Goal: Transaction & Acquisition: Purchase product/service

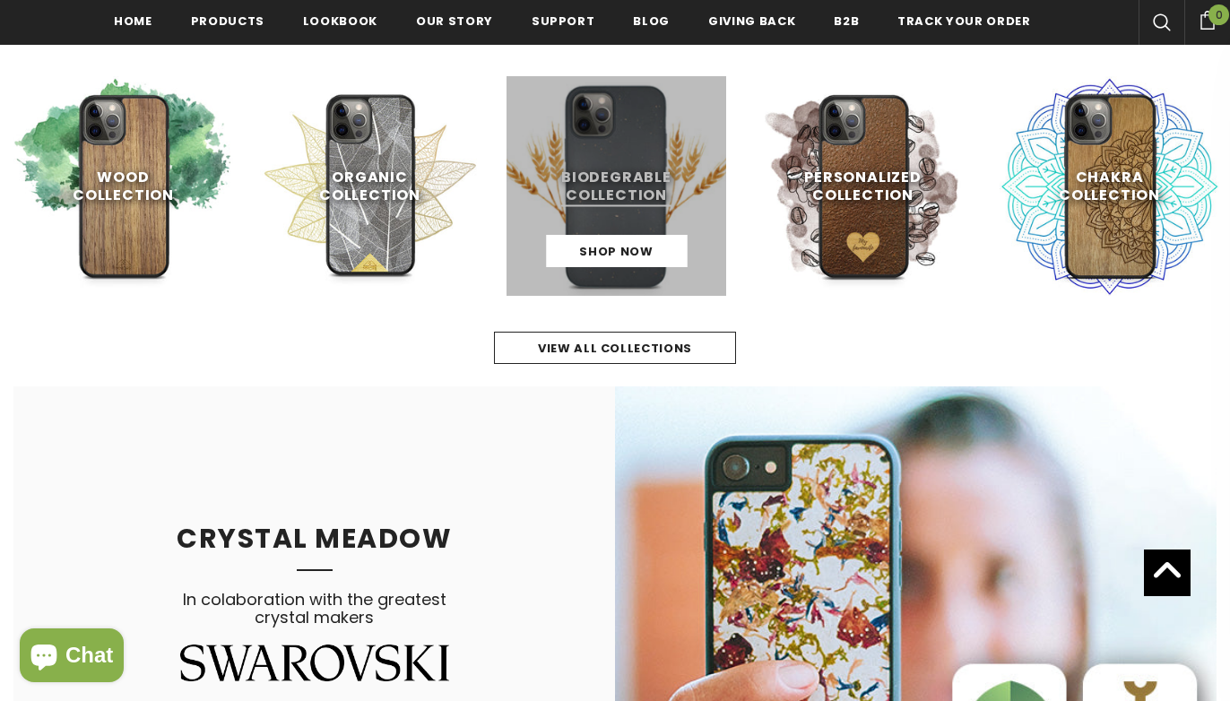
scroll to position [809, 0]
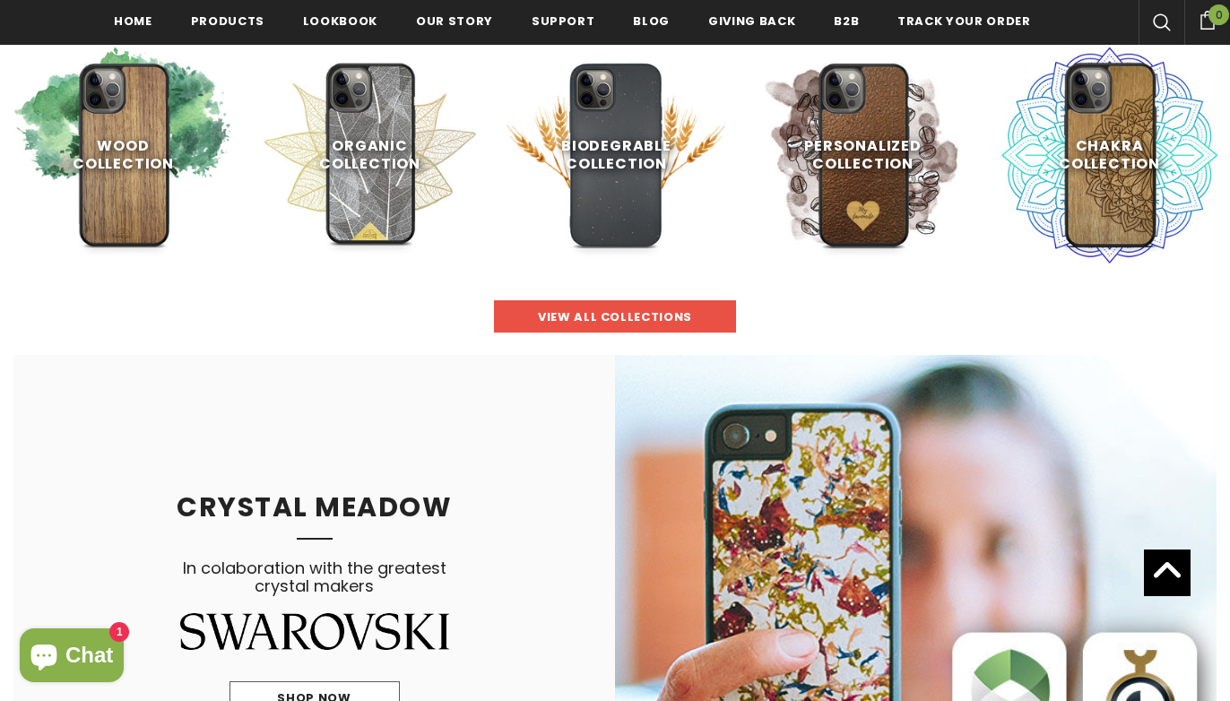
click at [566, 314] on span "view all collections" at bounding box center [615, 316] width 154 height 17
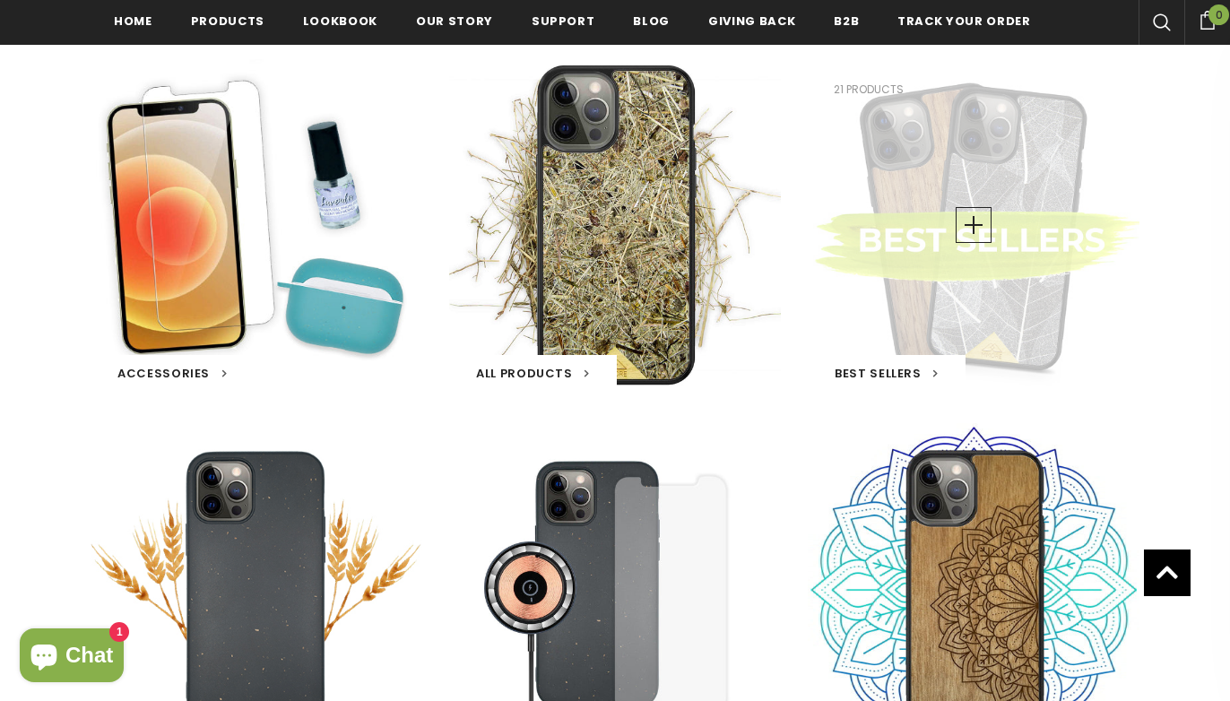
scroll to position [323, 0]
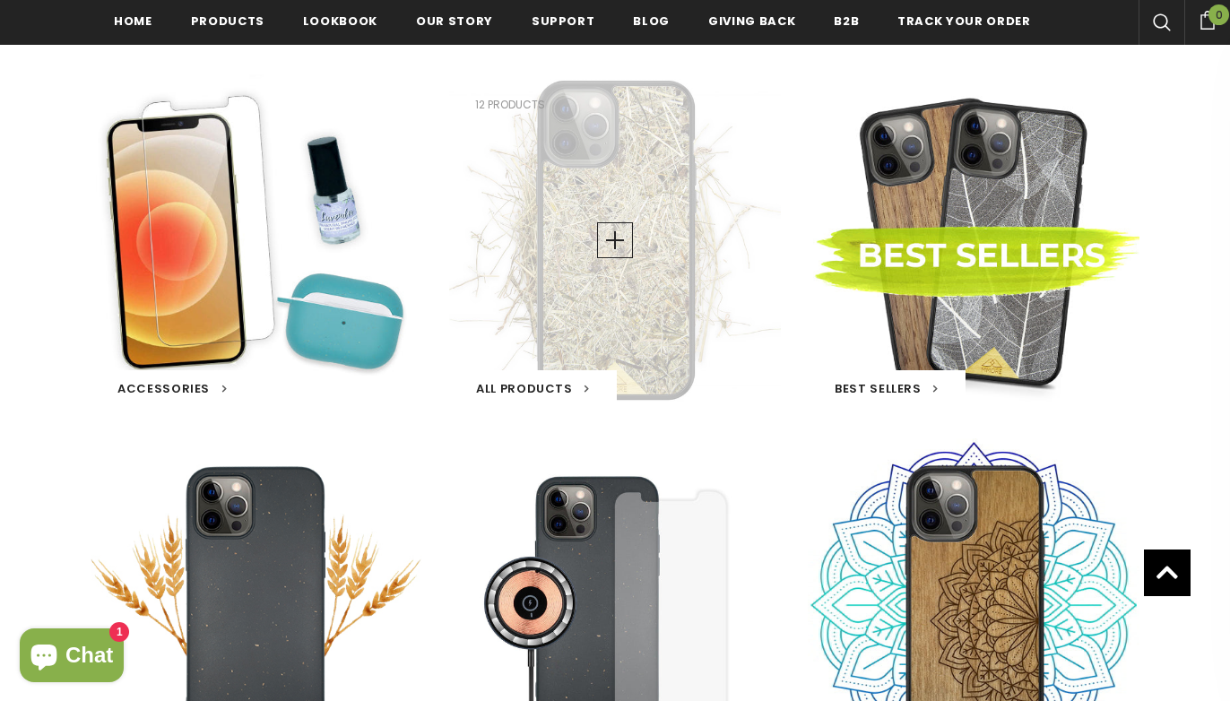
click at [618, 293] on div "All Products 12 products" at bounding box center [615, 240] width 332 height 332
click at [619, 241] on link at bounding box center [615, 240] width 36 height 36
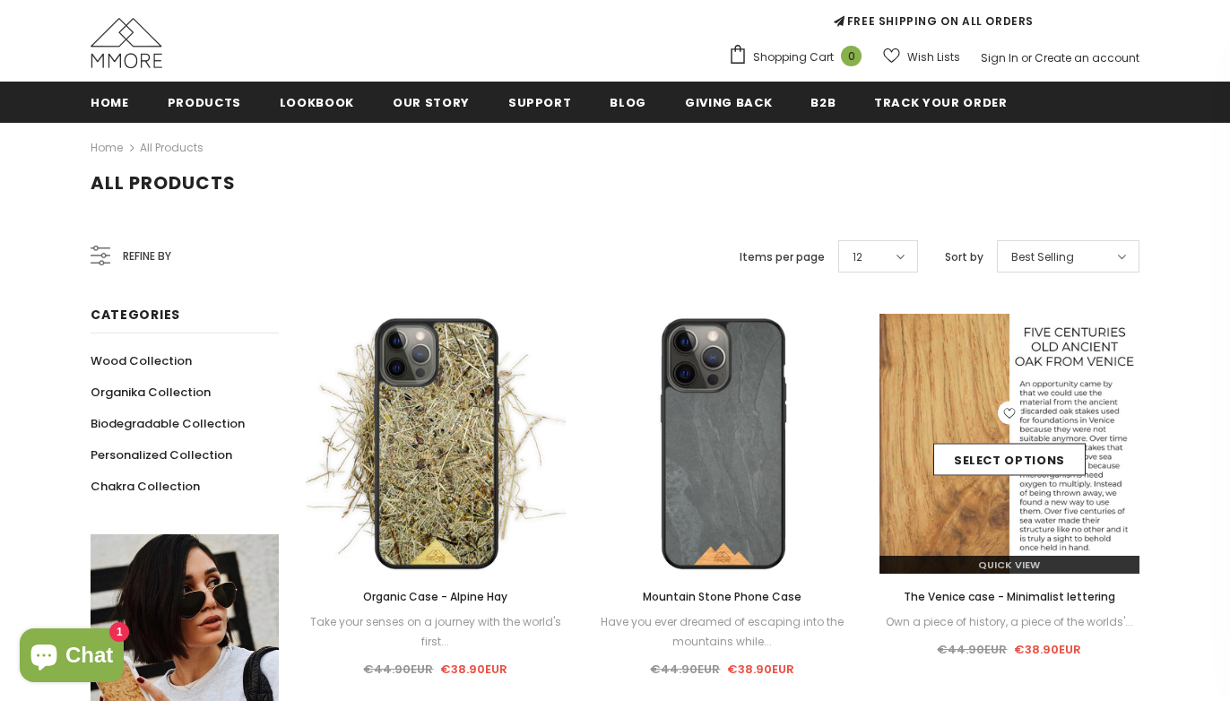
scroll to position [154, 0]
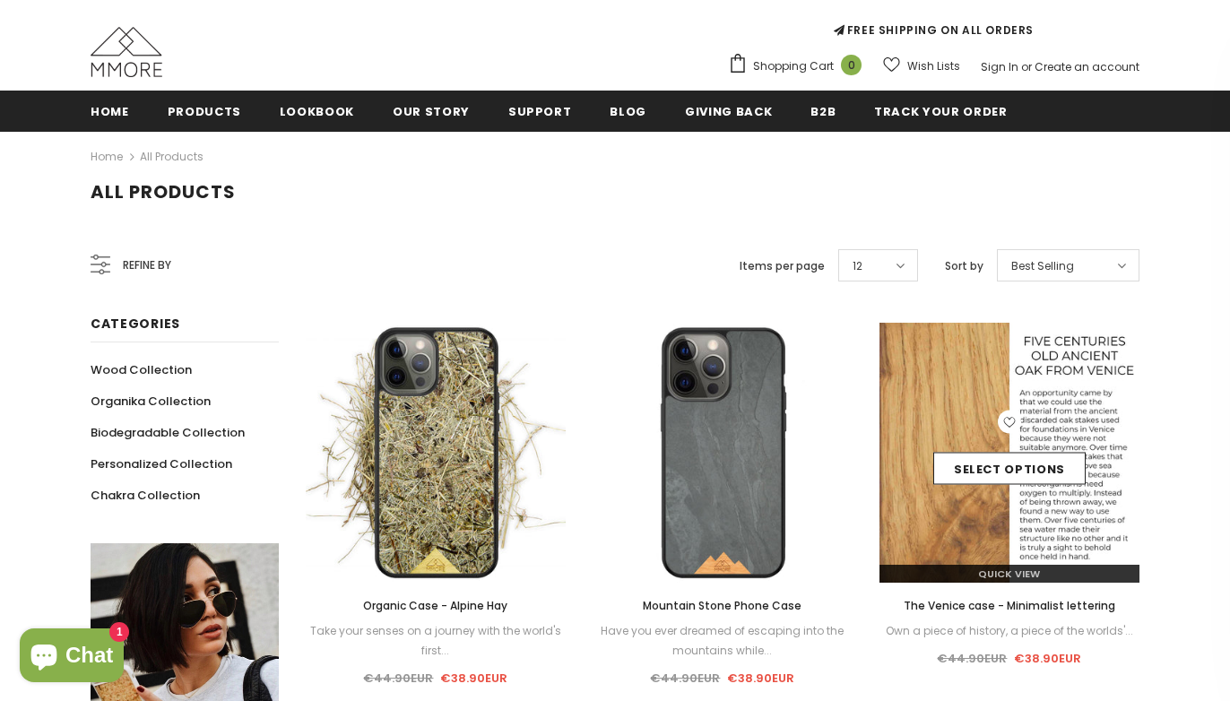
click at [963, 401] on img at bounding box center [1009, 453] width 260 height 260
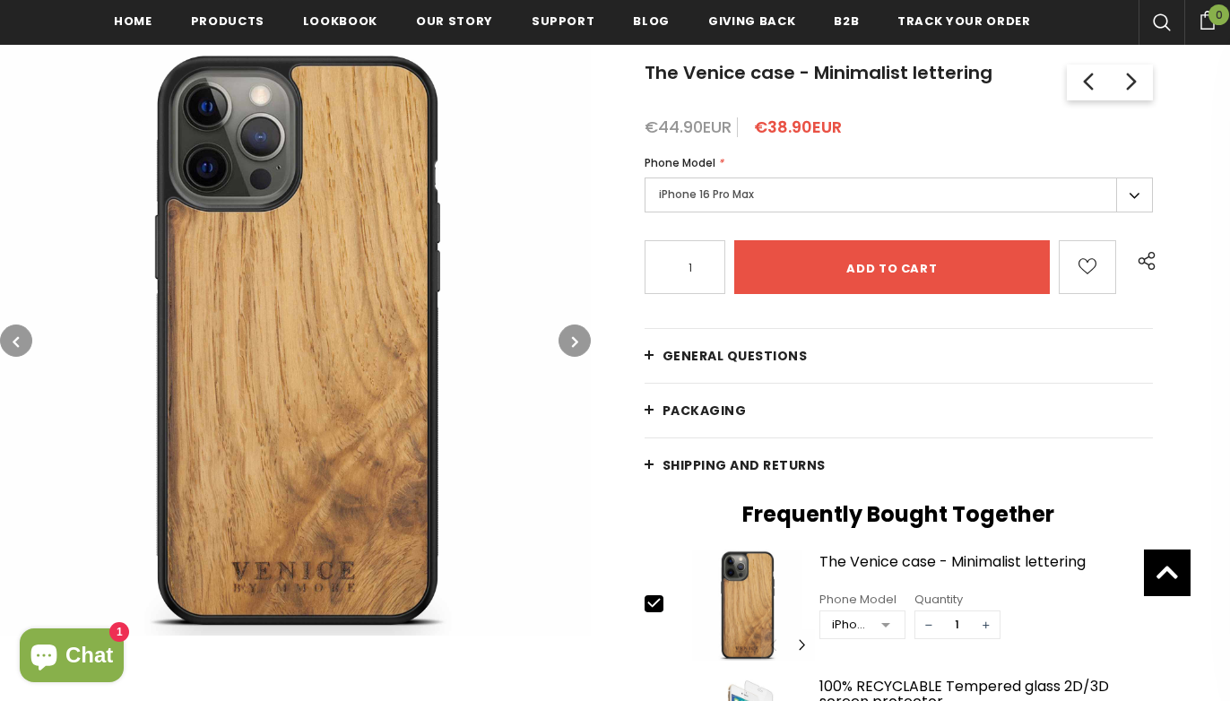
scroll to position [310, 0]
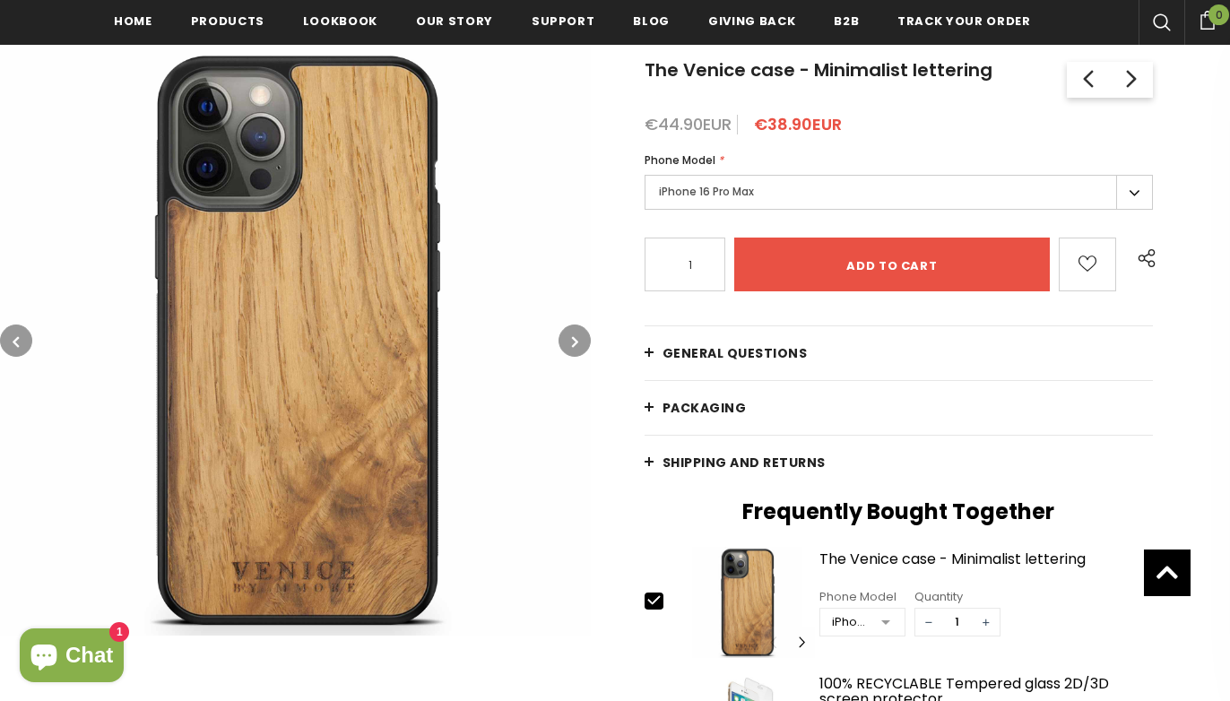
click at [558, 345] on button "button" at bounding box center [574, 340] width 32 height 32
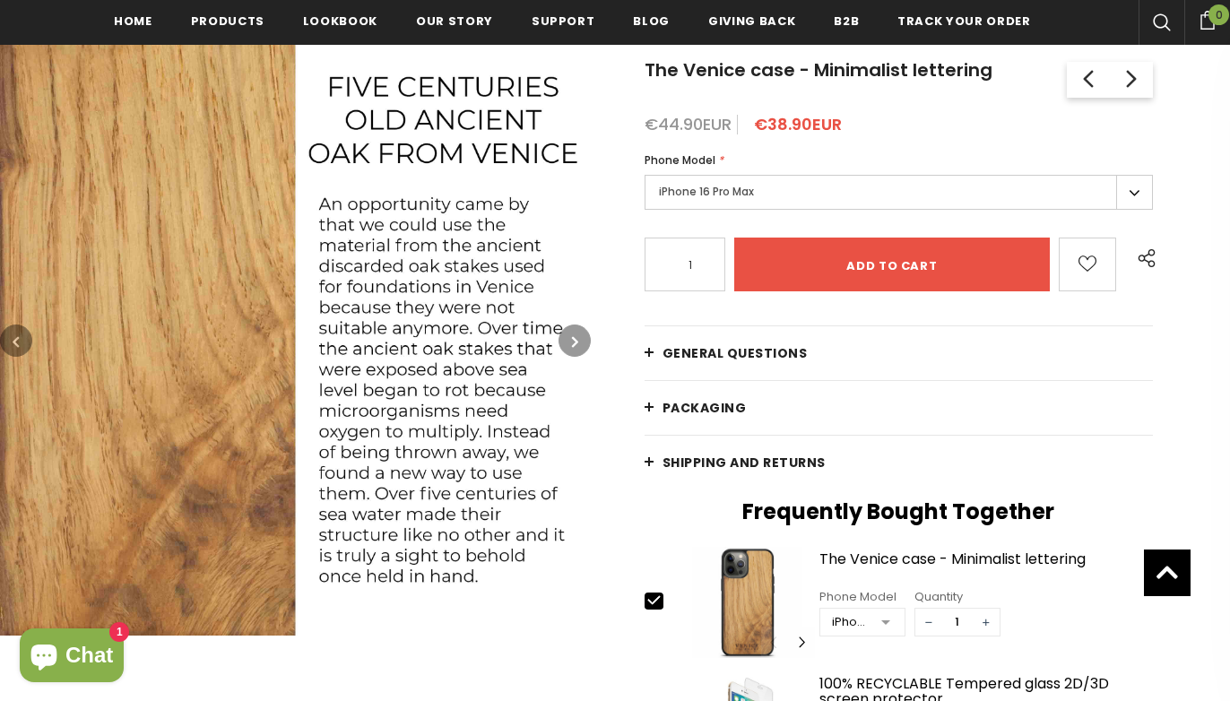
click at [558, 345] on button "button" at bounding box center [574, 340] width 32 height 32
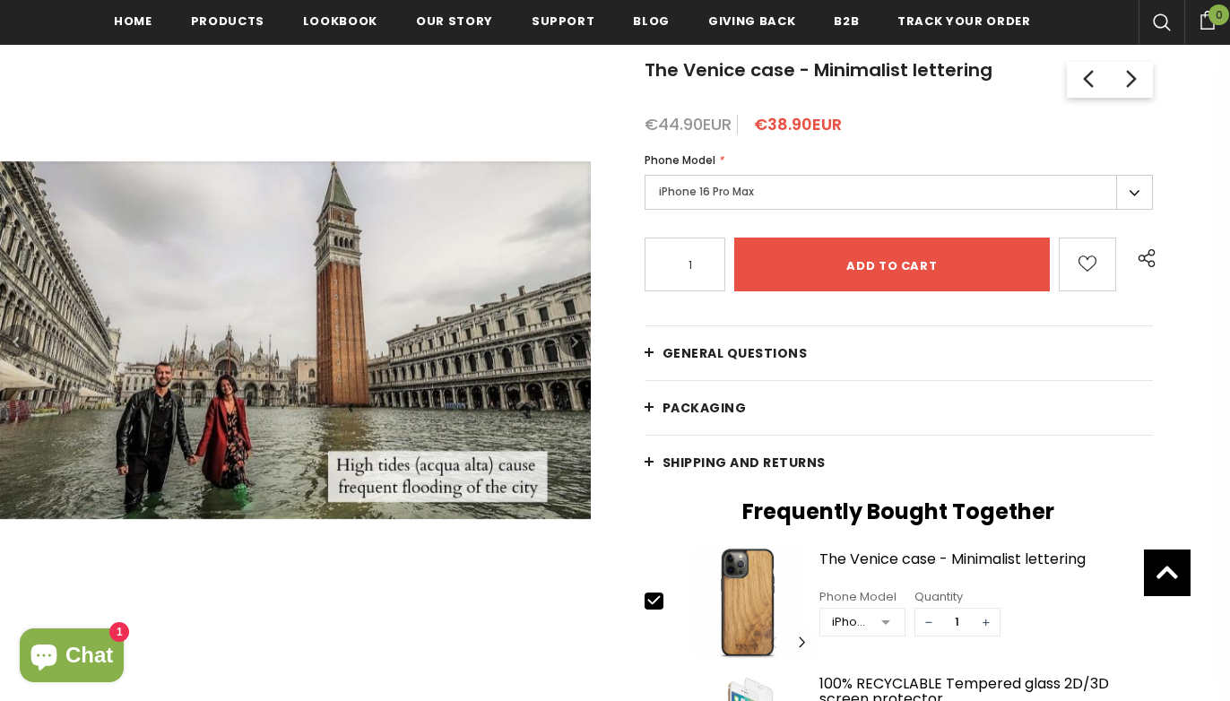
click at [558, 345] on button "button" at bounding box center [574, 340] width 32 height 32
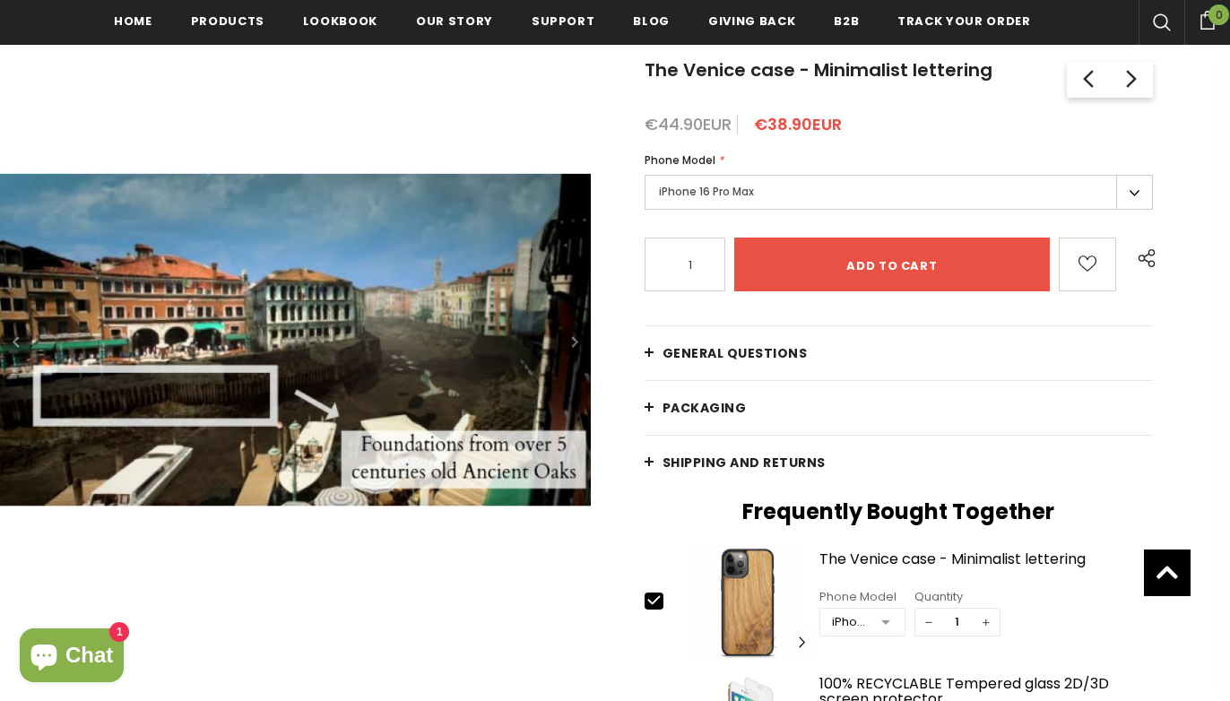
click at [558, 345] on button "button" at bounding box center [574, 340] width 32 height 32
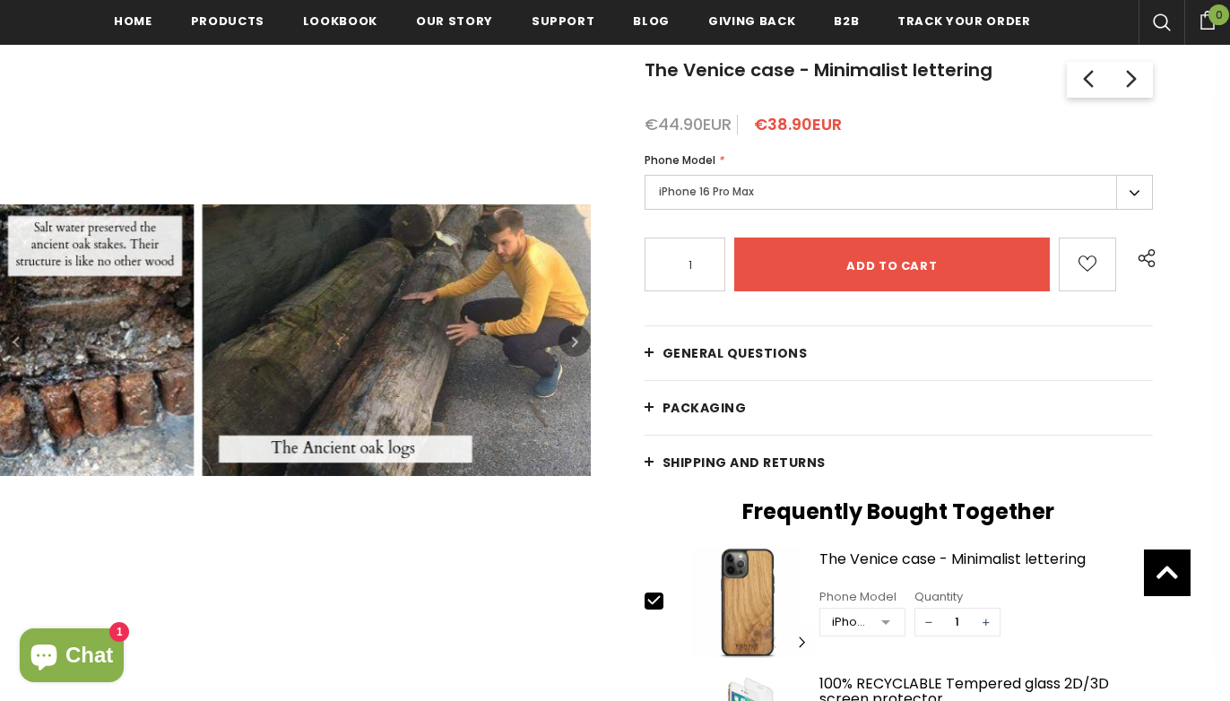
click at [558, 345] on button "button" at bounding box center [574, 340] width 32 height 32
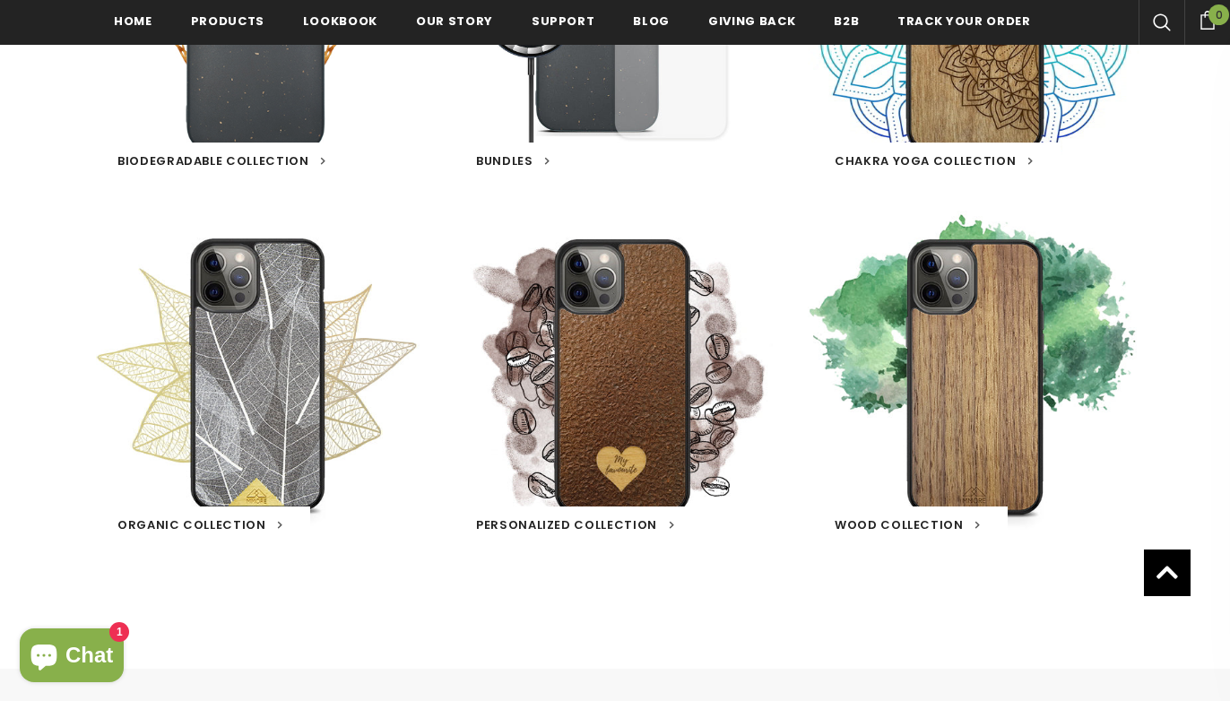
scroll to position [921, 0]
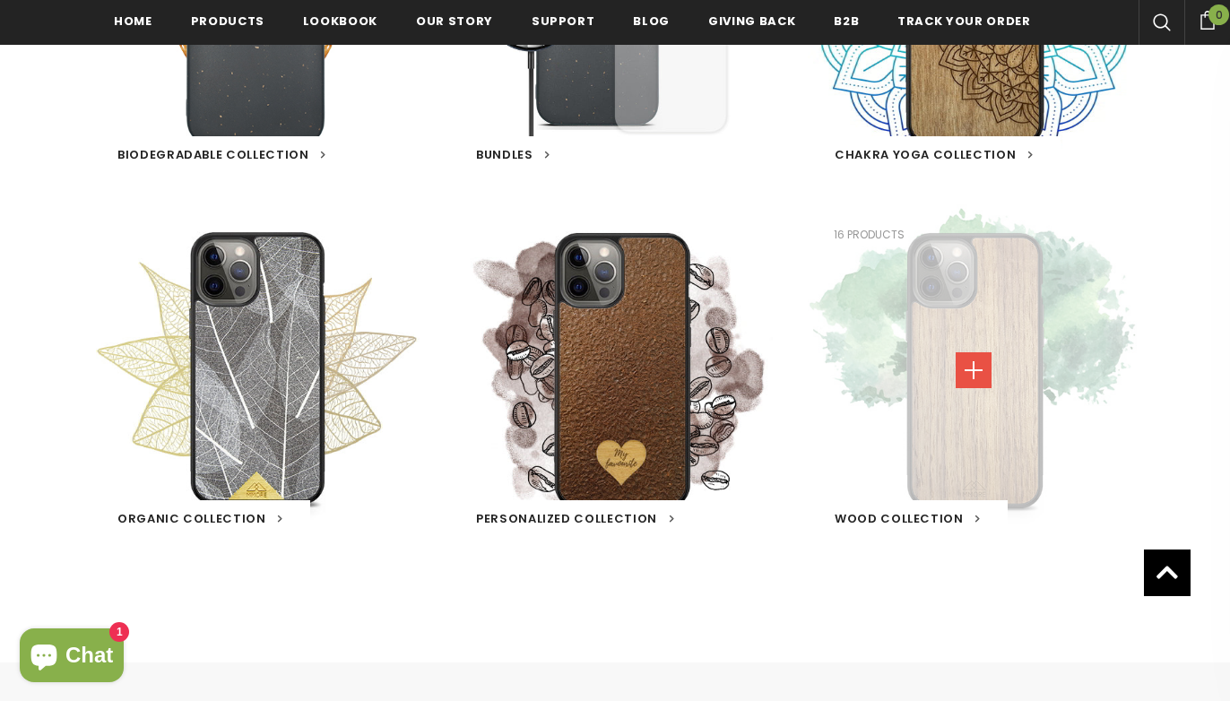
click at [969, 367] on link at bounding box center [974, 370] width 36 height 36
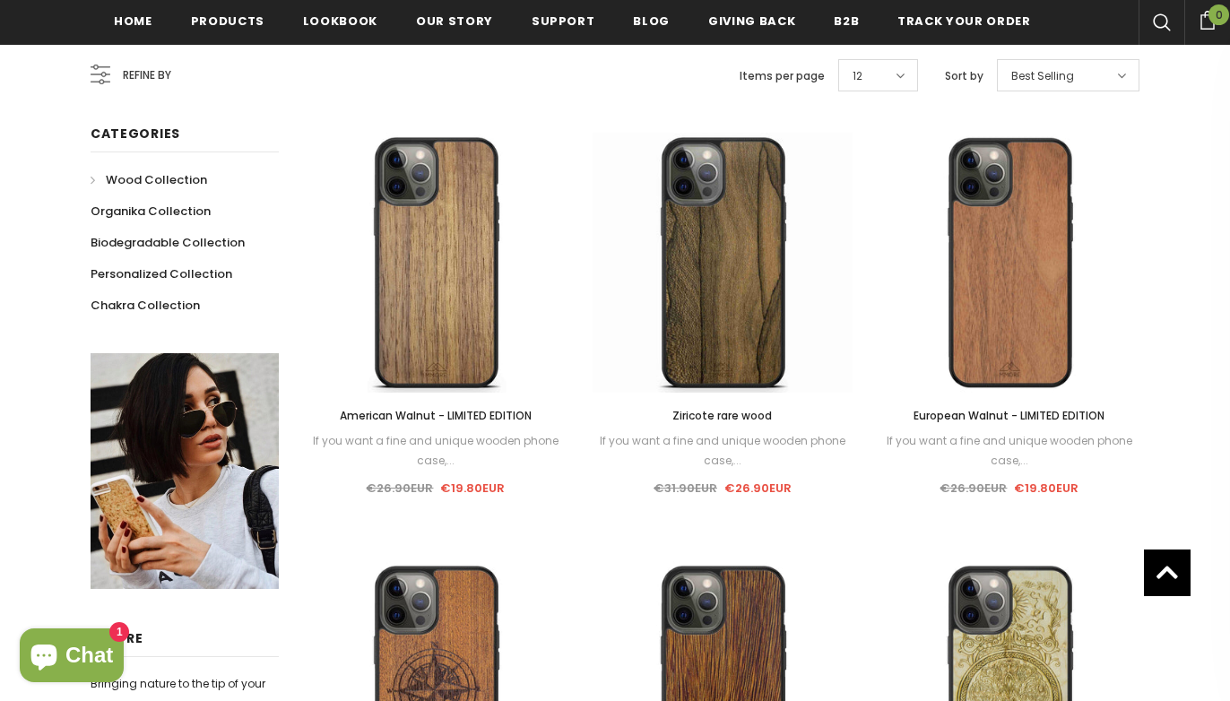
scroll to position [431, 0]
